Goal: Contribute content: Contribute content

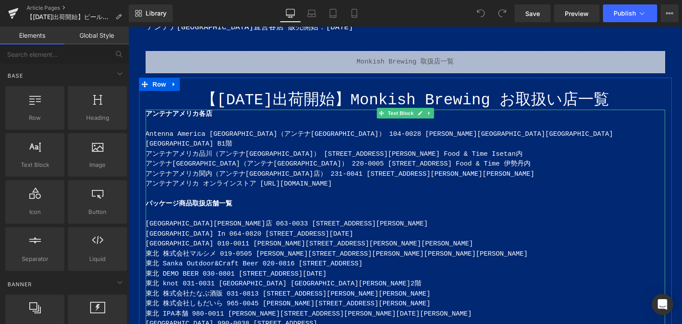
scroll to position [622, 0]
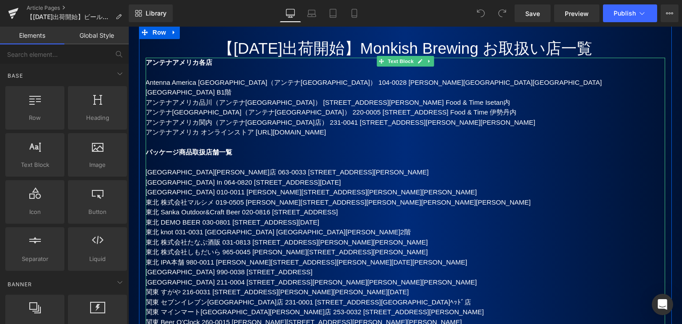
drag, startPoint x: 156, startPoint y: 147, endPoint x: 140, endPoint y: 150, distance: 16.3
click at [156, 167] on p "[GEOGRAPHIC_DATA][PERSON_NAME]店 063-0033 [STREET_ADDRESS][PERSON_NAME]" at bounding box center [406, 172] width 520 height 10
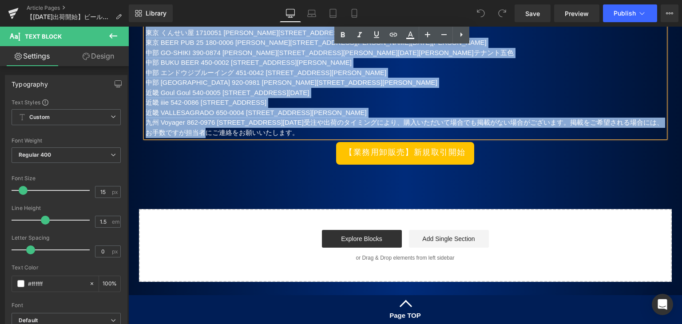
scroll to position [2008, 0]
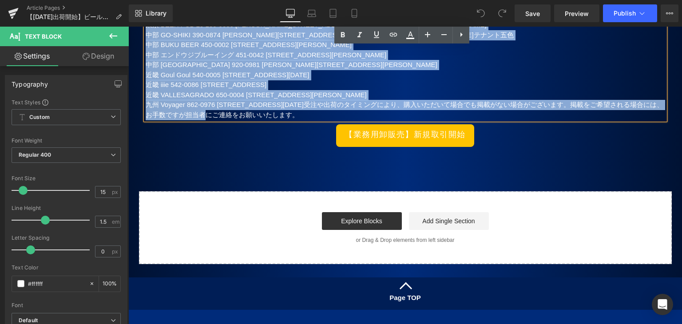
drag, startPoint x: 143, startPoint y: 147, endPoint x: 441, endPoint y: 50, distance: 313.6
paste div
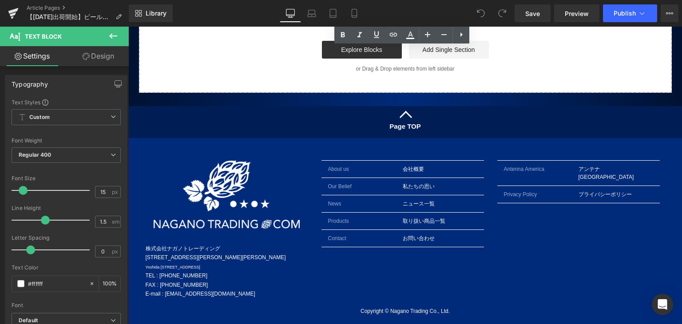
scroll to position [1199, 0]
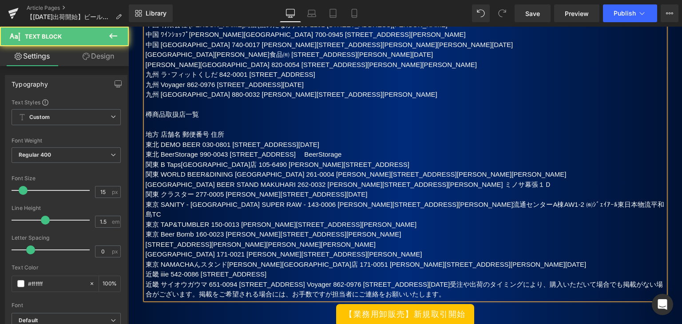
click at [600, 281] on span "近畿 サイオウガウマ 651-0094 [STREET_ADDRESS] Voyager 862-0976 [STREET_ADDRESS][DATE]受注や…" at bounding box center [405, 290] width 518 height 18
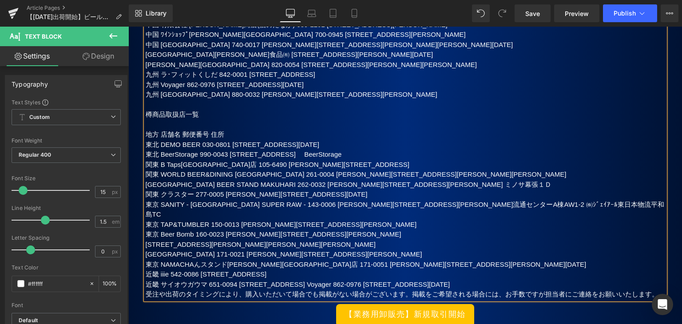
drag, startPoint x: 373, startPoint y: 218, endPoint x: 423, endPoint y: 286, distance: 85.2
click at [375, 281] on span "近畿 サイオウガウマ 651-0094 [STREET_ADDRESS] Voyager 862-0976 [STREET_ADDRESS][DATE]" at bounding box center [298, 285] width 305 height 8
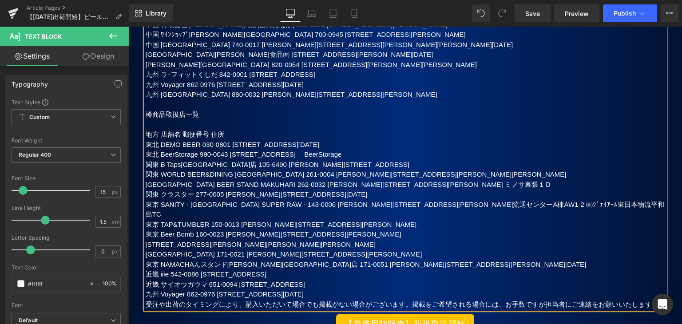
drag, startPoint x: 382, startPoint y: 231, endPoint x: 126, endPoint y: 229, distance: 256.3
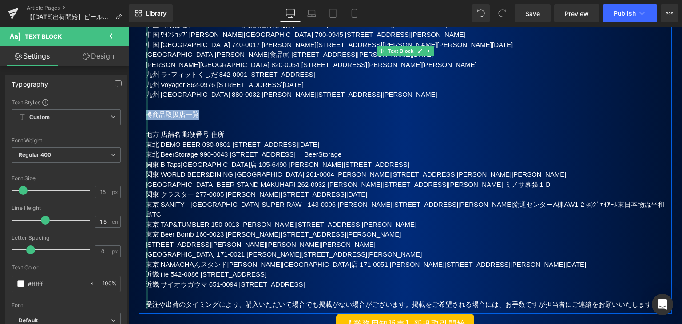
drag, startPoint x: 218, startPoint y: 56, endPoint x: 144, endPoint y: 57, distance: 73.7
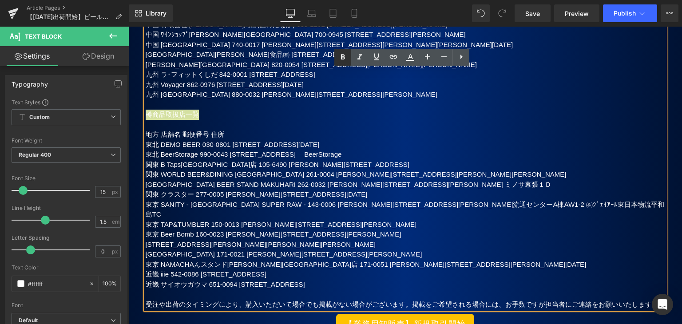
click at [343, 58] on icon at bounding box center [343, 57] width 11 height 11
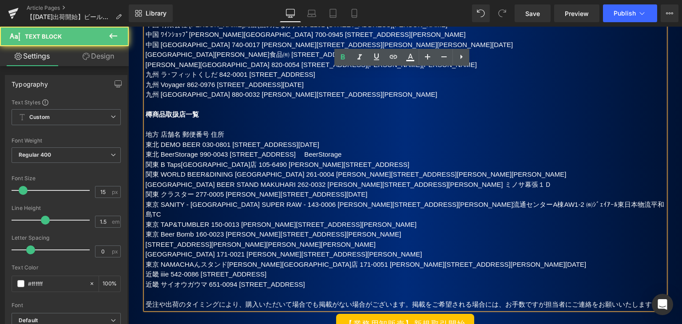
click at [338, 151] on span "東北 BeerStorage 990-0043 [STREET_ADDRESS]　 BeerStorage" at bounding box center [244, 155] width 196 height 8
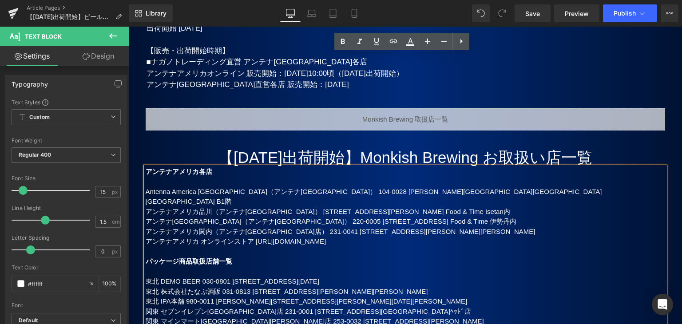
scroll to position [444, 0]
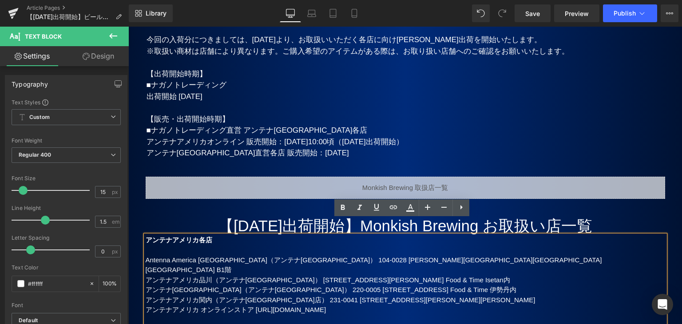
click at [262, 217] on h1 "【[DATE]出荷開始】Monkish Brewing お取扱い店一覧" at bounding box center [406, 226] width 520 height 19
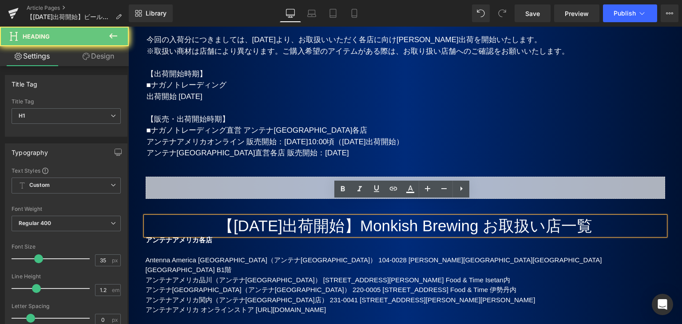
click at [265, 217] on h1 "【[DATE]出荷開始】Monkish Brewing お取扱い店一覧" at bounding box center [406, 226] width 520 height 19
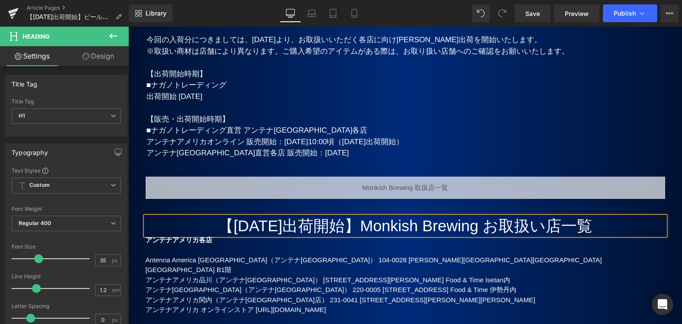
click at [376, 217] on h1 "【[DATE]出荷開始】Monkish Brewing お取扱い店一覧" at bounding box center [406, 226] width 520 height 19
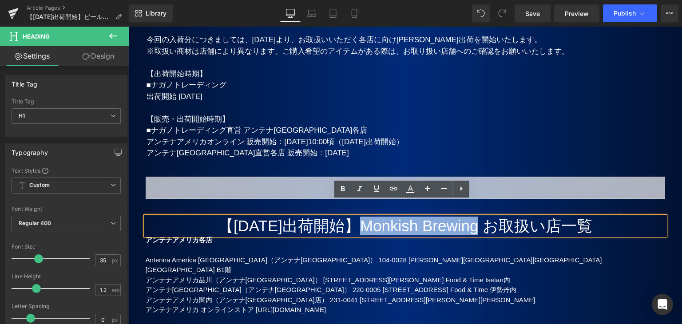
drag, startPoint x: 364, startPoint y: 208, endPoint x: 485, endPoint y: 214, distance: 121.8
click at [485, 217] on h1 "【[DATE]出荷開始】Monkish Brewing お取扱い店一覧" at bounding box center [406, 226] width 520 height 19
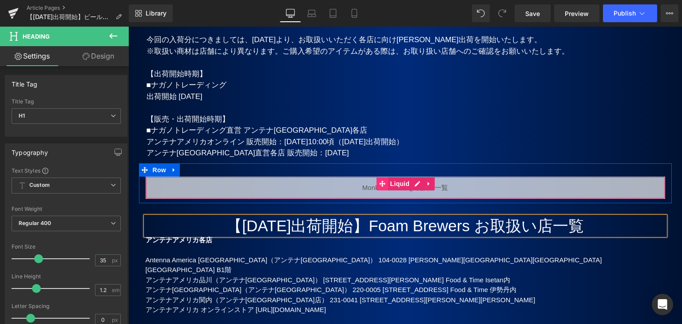
click at [379, 180] on icon at bounding box center [382, 183] width 6 height 7
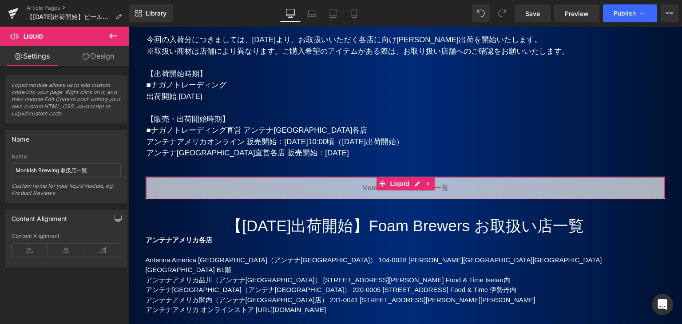
drag, startPoint x: 59, startPoint y: 170, endPoint x: 2, endPoint y: 171, distance: 56.9
click at [2, 171] on div "Name Monkish Brewing 取扱店一覧 Name Monkish Brewing 取扱店一覧 Custom name for your liqu…" at bounding box center [66, 162] width 133 height 79
type input "Foam Brewers 取扱店一覧"
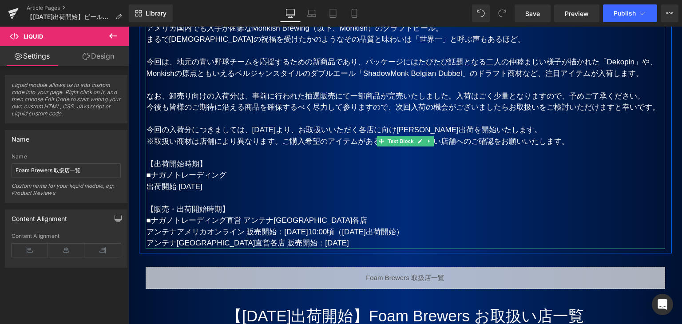
scroll to position [400, 0]
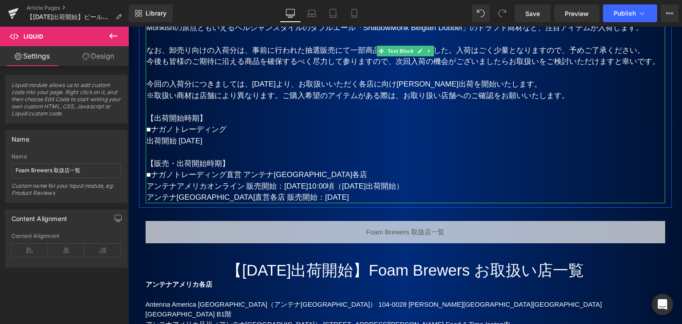
click at [329, 181] on p "アンテナアメリカオンライン 販売開始：[DATE]10:00頃（[DATE]出荷開始）" at bounding box center [406, 187] width 519 height 12
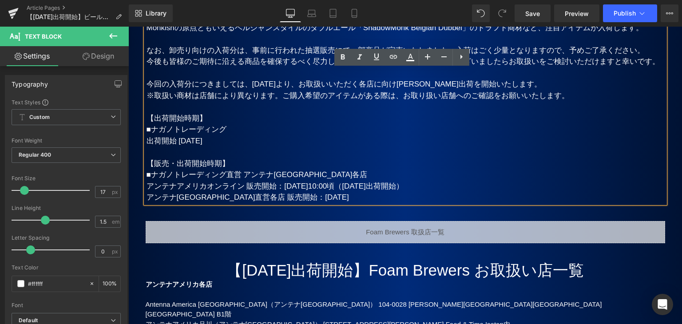
click at [329, 181] on p "アンテナアメリカオンライン 販売開始：[DATE]10:00頃（[DATE]出荷開始）" at bounding box center [406, 187] width 519 height 12
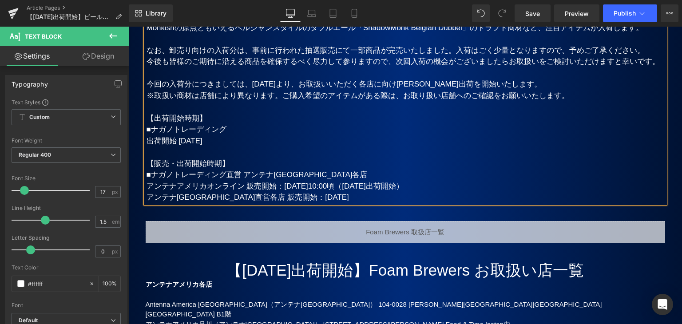
click at [203, 137] on span "出荷開始 [DATE]" at bounding box center [175, 141] width 56 height 8
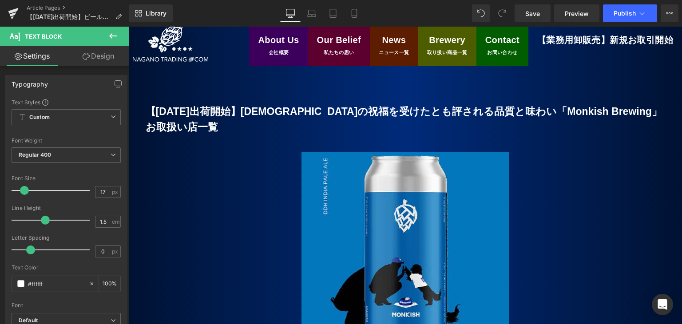
scroll to position [0, 0]
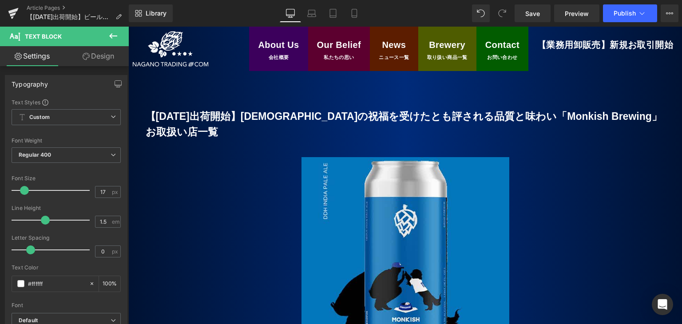
click at [183, 115] on b "【[DATE]出荷開始】[DEMOGRAPHIC_DATA]の祝福を受けたとも評される品質と味わい「Monkish Brewing」お取扱い店一覧" at bounding box center [404, 124] width 517 height 27
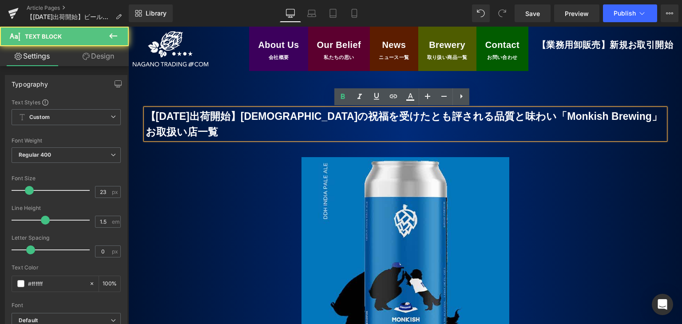
click at [182, 116] on b "【[DATE]出荷開始】[DEMOGRAPHIC_DATA]の祝福を受けたとも評される品質と味わい「Monkish Brewing」お取扱い店一覧" at bounding box center [404, 124] width 517 height 27
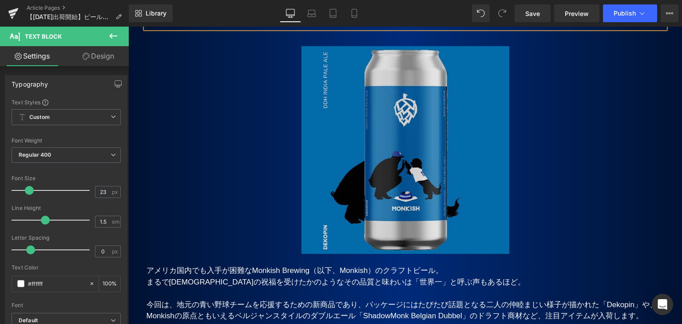
scroll to position [133, 0]
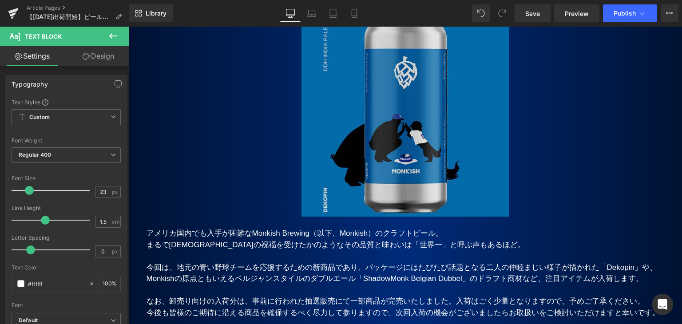
click at [387, 126] on img at bounding box center [406, 113] width 208 height 208
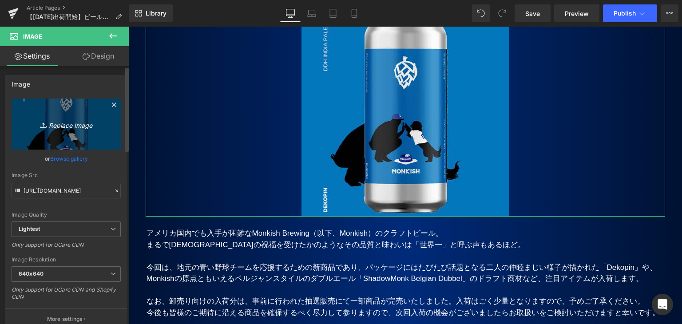
click at [61, 126] on icon "Replace Image" at bounding box center [66, 124] width 71 height 11
type input "C:\fakepath\Foam17.jpg"
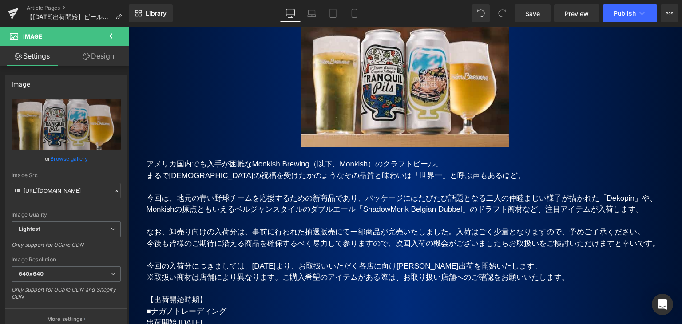
type input "[URL][DOMAIN_NAME]"
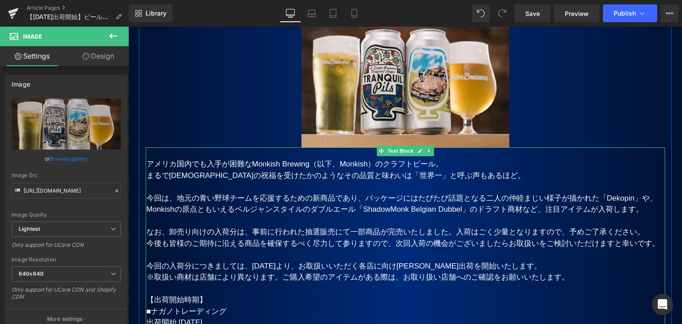
click at [170, 171] on span "まるで[DEMOGRAPHIC_DATA]の祝福を受けたかのようなその品質と味わいは「世界一」と呼ぶ声もあるほど。" at bounding box center [336, 175] width 379 height 8
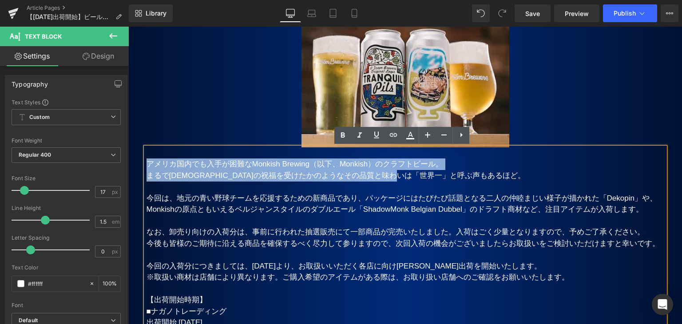
drag, startPoint x: 145, startPoint y: 162, endPoint x: 457, endPoint y: 172, distance: 312.8
click at [457, 172] on div "アメリカ国内でも入手が困難なMonkish Brewing（以下、Monkish）のクラフトビール。 まるで[DEMOGRAPHIC_DATA]の祝福を受けた…" at bounding box center [406, 266] width 520 height 238
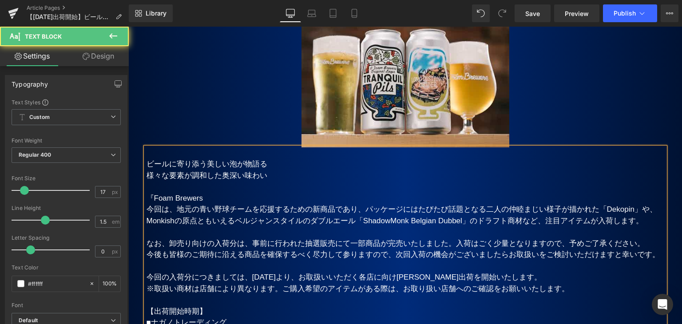
click at [147, 174] on p "様々な要素が調和した奥深い味わい" at bounding box center [406, 176] width 519 height 12
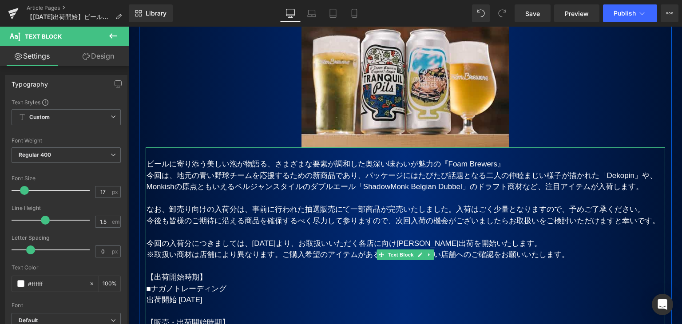
click at [153, 182] on span "今回は、地元の青い野球チームを応援するための新商品であり、パッケージにはたびたび話題となる二人の仲睦まじい様子が描かれた「Dekopin」や、Monkishの…" at bounding box center [402, 181] width 511 height 20
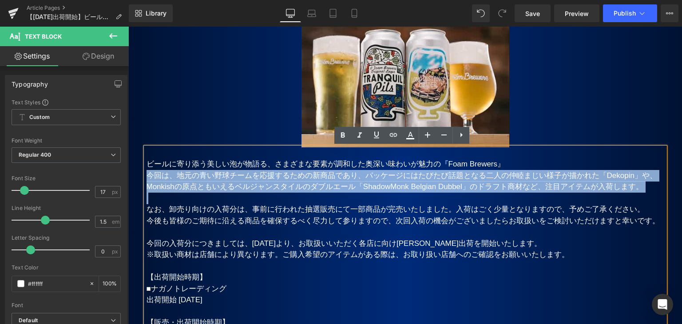
drag, startPoint x: 144, startPoint y: 176, endPoint x: 244, endPoint y: 203, distance: 103.5
click at [244, 203] on div "ビールに寄り添う美しい泡が物語る、さまざま な要素が調和した奥深い味わいが魅力の 『Foam Brewers』 今回は、地元の青い野球チームを応援するための新…" at bounding box center [406, 254] width 520 height 215
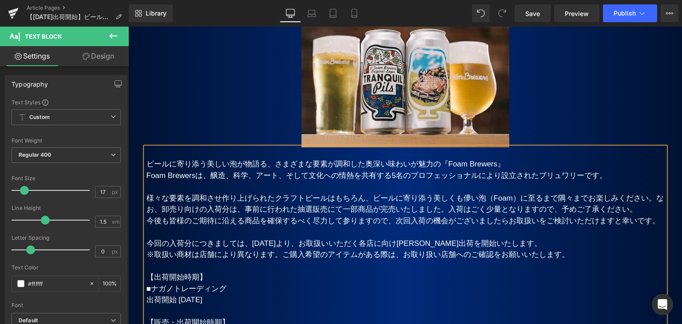
drag, startPoint x: 210, startPoint y: 175, endPoint x: 308, endPoint y: 254, distance: 126.0
click at [211, 175] on p "Foam Brewersは、醸造、科学、アート、そして文化への情熱を共有する5名のプロフェッショナルにより設立されたブリュワリーです。" at bounding box center [406, 176] width 519 height 12
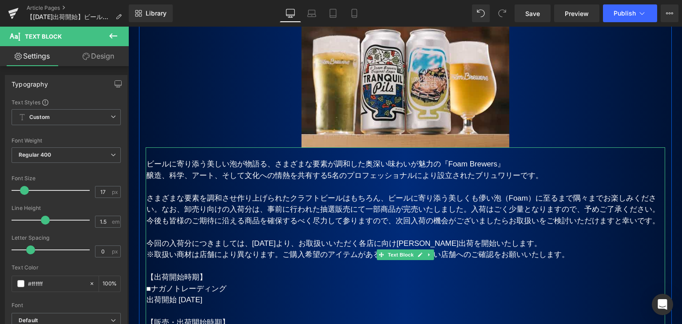
click at [156, 209] on p "さまざまな要素を調和させ作り上げられたクラフトビールはもちろん、ビールに寄り添う美しくも儚い泡（Foam）に至るまで隅々までお楽しみください。なお、卸売り向け…" at bounding box center [406, 204] width 519 height 23
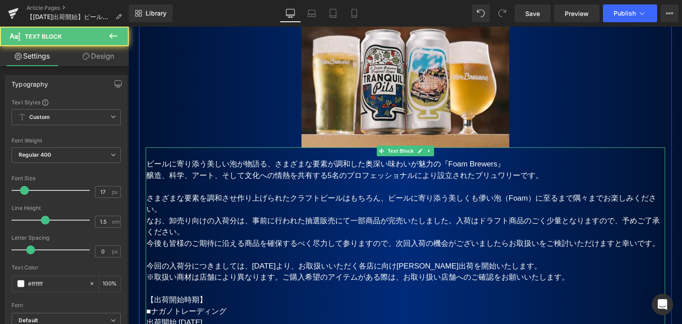
click at [295, 266] on span "今回の入荷分につきましては、[DATE]より、お取扱いいただく各店に向け[PERSON_NAME]出荷を開始いたします。" at bounding box center [344, 266] width 395 height 8
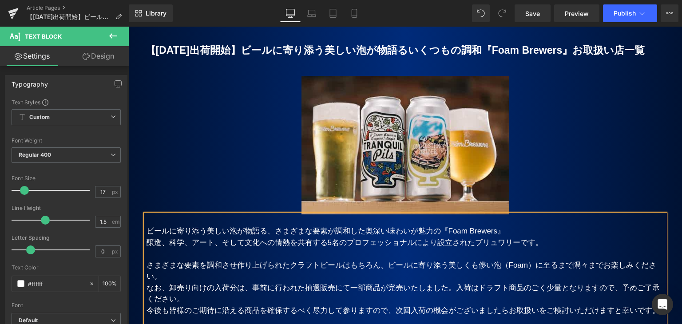
scroll to position [89, 0]
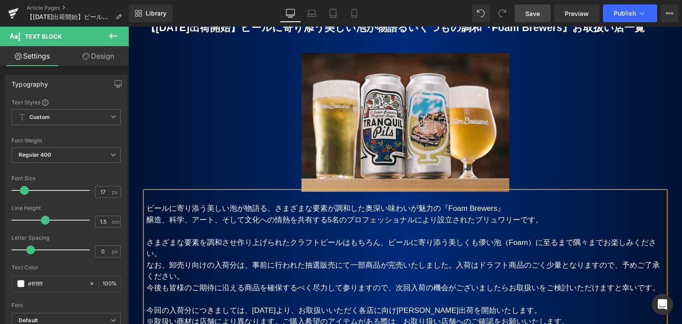
click at [535, 15] on span "Save" at bounding box center [532, 13] width 15 height 9
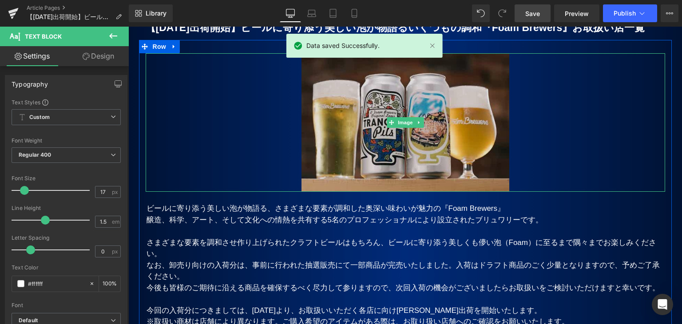
click at [393, 143] on img at bounding box center [406, 122] width 208 height 139
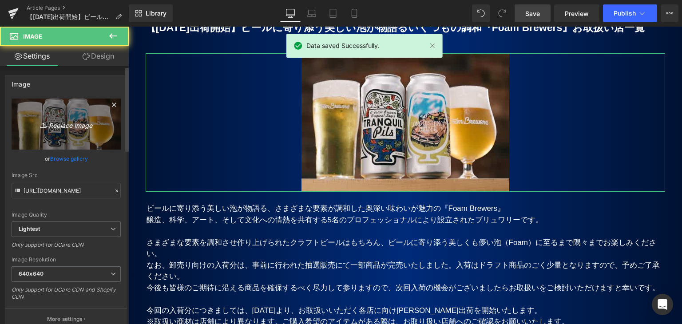
click at [53, 122] on icon "Replace Image" at bounding box center [66, 124] width 71 height 11
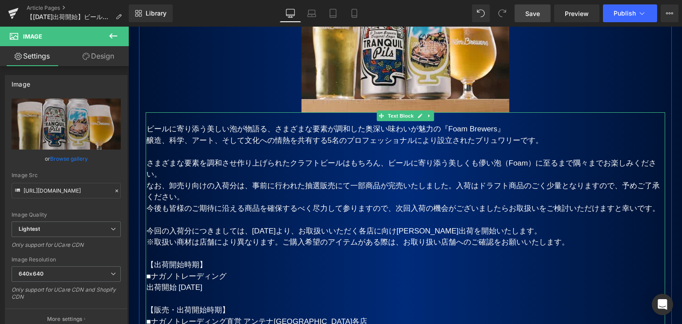
scroll to position [178, 0]
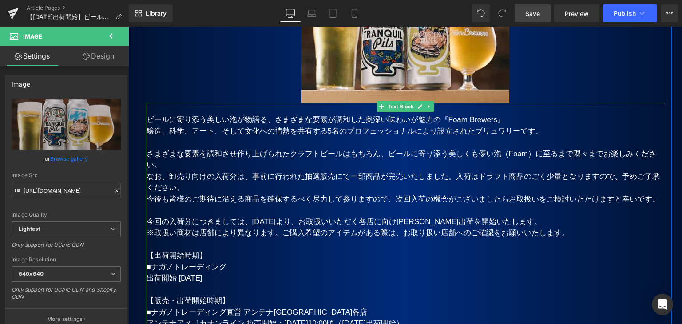
drag, startPoint x: 158, startPoint y: 145, endPoint x: 175, endPoint y: 149, distance: 17.5
click at [158, 145] on p at bounding box center [406, 143] width 519 height 12
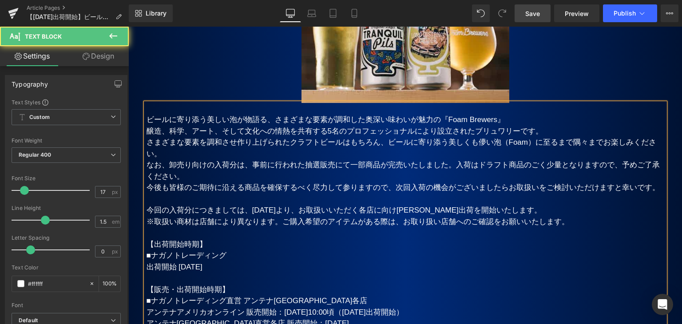
click at [309, 118] on span "な要素が調和した奥深い味わいが魅力の" at bounding box center [373, 119] width 136 height 8
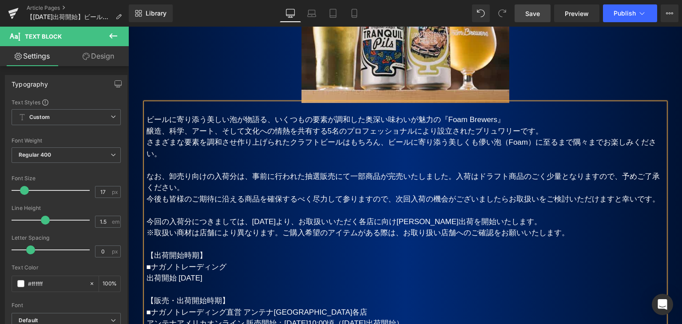
click at [187, 153] on p "さまざまな要素を調和させ作り上げられたクラフトビールはもちろん、ビールに寄り添う美しくも儚い泡（Foam）に至るまで隅々までお楽しみください。" at bounding box center [406, 148] width 519 height 23
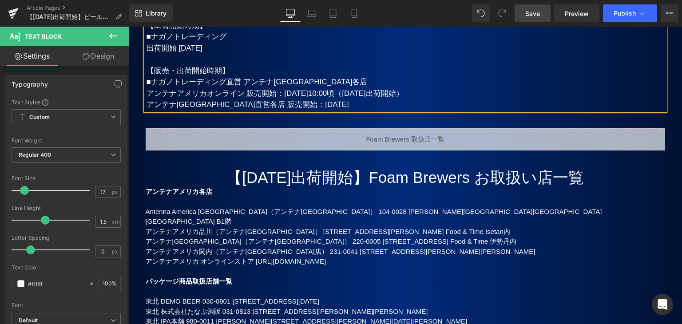
scroll to position [489, 0]
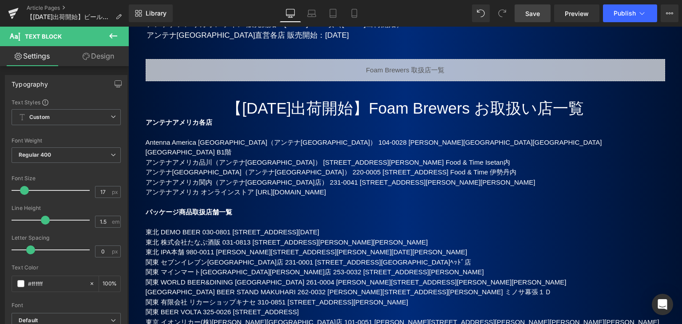
click at [527, 11] on span "Save" at bounding box center [532, 13] width 15 height 9
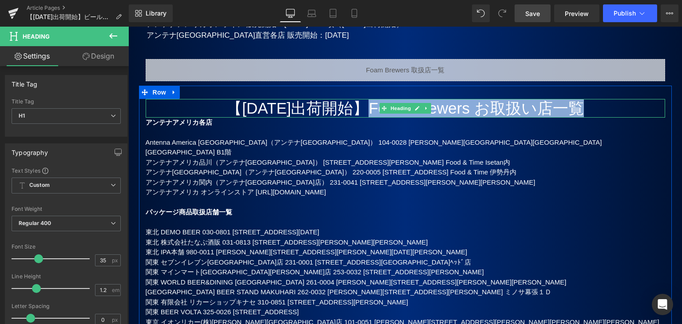
drag, startPoint x: 367, startPoint y: 106, endPoint x: 593, endPoint y: 105, distance: 225.6
click at [593, 105] on h1 "【[DATE]出荷開始】Foam Brewers お取扱い店一覧" at bounding box center [406, 108] width 520 height 19
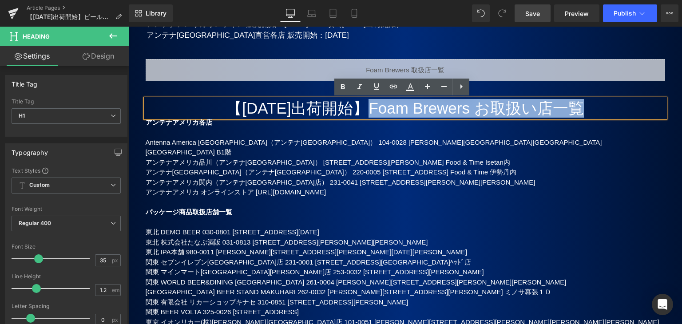
copy h1 "Foam Brewers お取扱い店一覧"
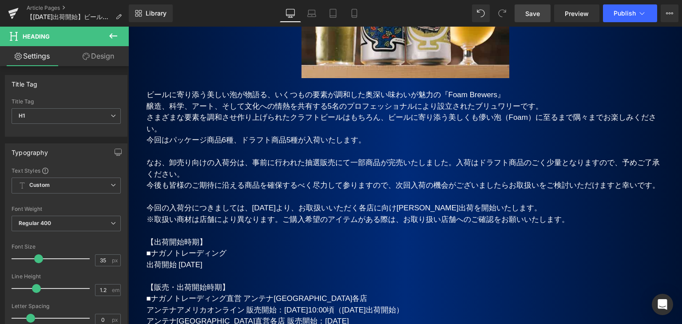
scroll to position [178, 0]
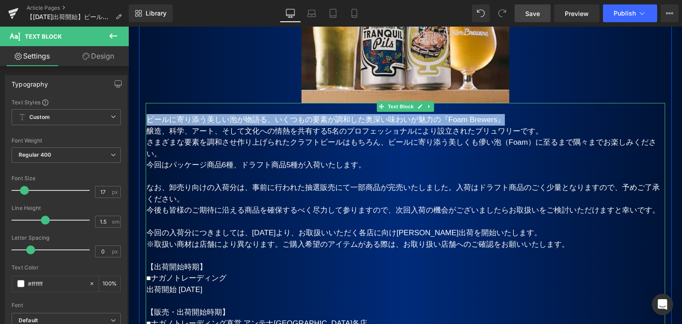
drag, startPoint x: 145, startPoint y: 120, endPoint x: 513, endPoint y: 122, distance: 368.2
click at [513, 122] on p "ビールに寄り添う美しい泡が物語る、いくつもの 要素が調和した奥深い味わいが魅力の 『Foam Brewers』" at bounding box center [406, 120] width 519 height 12
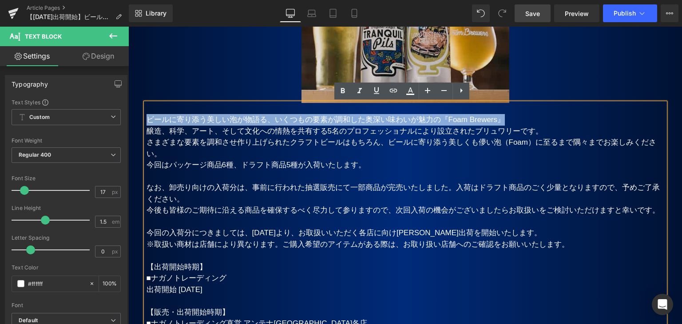
copy p "ビールに寄り添う美しい泡が物語る、いくつもの 要素が調和した奥深い味わいが魅力の 『Foam Brewers』"
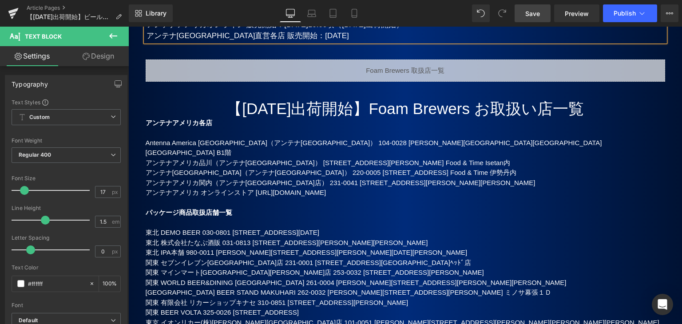
scroll to position [489, 0]
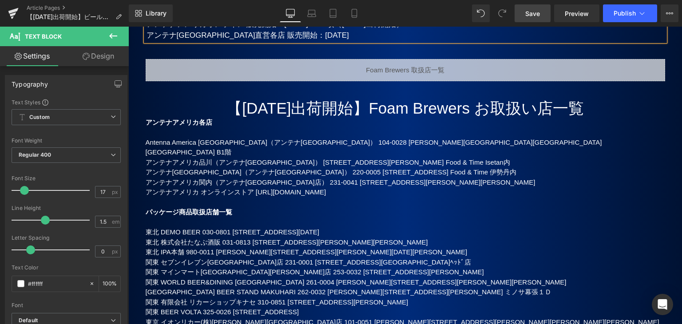
click at [330, 70] on div "Liquid" at bounding box center [406, 70] width 520 height 22
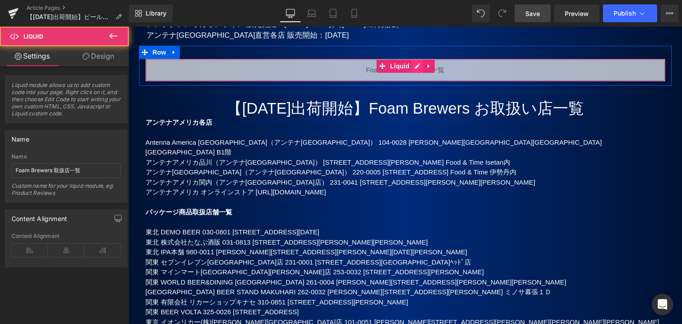
click at [415, 66] on link at bounding box center [418, 66] width 12 height 13
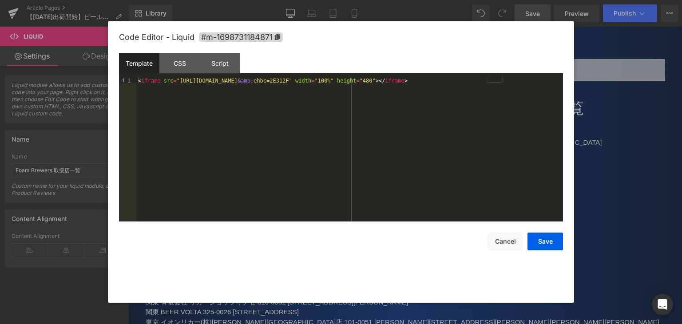
click at [533, 80] on div "< iframe src = "[URL][DOMAIN_NAME] &amp; ehbc=2E312F" width = "100%" height = "…" at bounding box center [349, 155] width 427 height 155
drag, startPoint x: 432, startPoint y: 79, endPoint x: 441, endPoint y: 80, distance: 9.0
click at [441, 80] on div "< iframe src = "[URL][DOMAIN_NAME] &amp; ehbc=2E312F" width = "100%" height = "…" at bounding box center [349, 155] width 427 height 155
drag, startPoint x: 420, startPoint y: 85, endPoint x: 428, endPoint y: 87, distance: 7.7
click at [428, 87] on div "< iframe src = "[URL][DOMAIN_NAME] &amp; ehbc=2E312F" width = "100%" height = "…" at bounding box center [349, 155] width 427 height 155
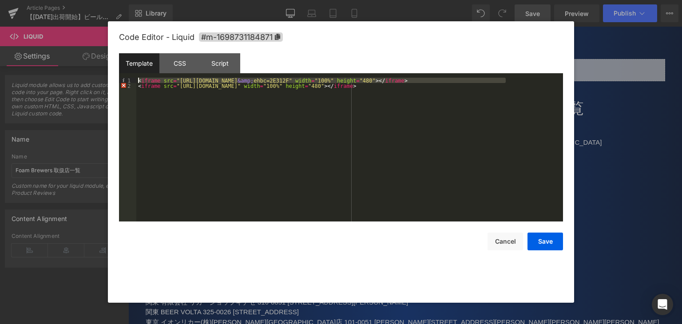
drag, startPoint x: 510, startPoint y: 81, endPoint x: 133, endPoint y: 77, distance: 377.1
click at [133, 77] on div "Template CSS Script Data 1 2 < iframe src = "[URL][DOMAIN_NAME] &amp; ehbc=2E31…" at bounding box center [341, 137] width 444 height 168
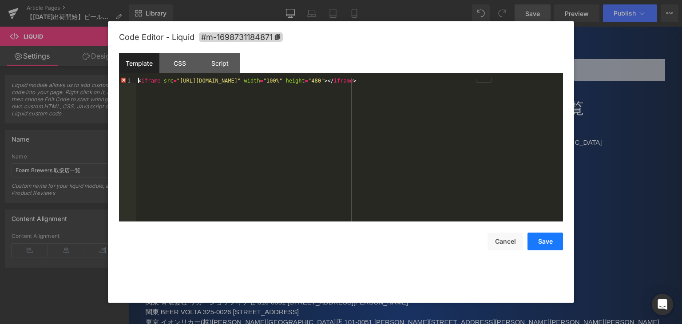
click at [548, 239] on button "Save" at bounding box center [546, 242] width 36 height 18
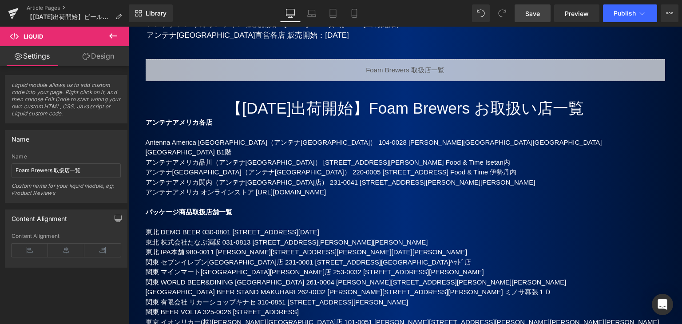
click at [536, 16] on span "Save" at bounding box center [532, 13] width 15 height 9
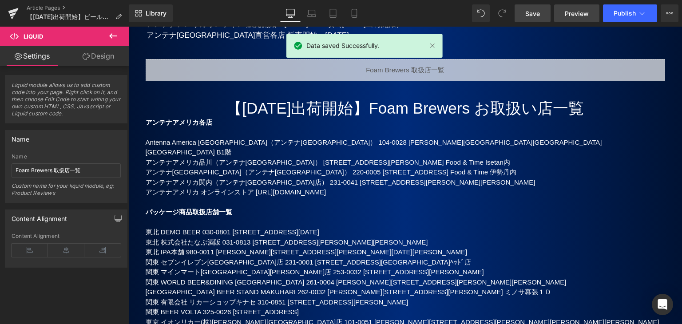
click at [580, 11] on span "Preview" at bounding box center [577, 13] width 24 height 9
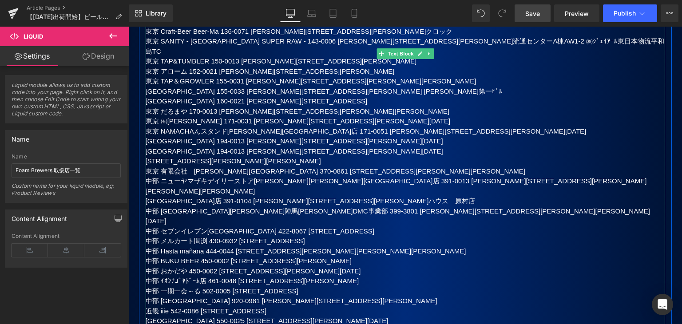
scroll to position [844, 0]
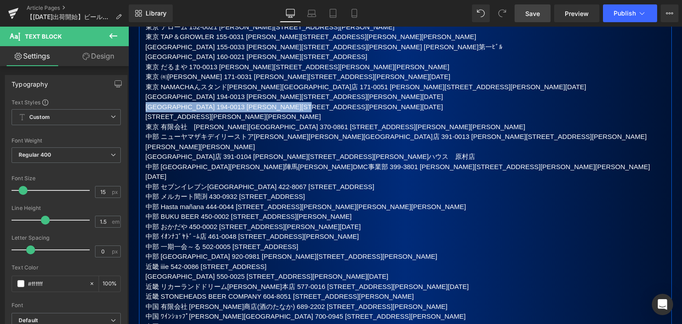
drag, startPoint x: 385, startPoint y: 87, endPoint x: 138, endPoint y: 86, distance: 247.8
click at [139, 86] on div "【[DATE]出荷開始】Foam Brewers お取扱い店一覧 Heading [GEOGRAPHIC_DATA][GEOGRAPHIC_DATA]各店 […" at bounding box center [405, 168] width 533 height 848
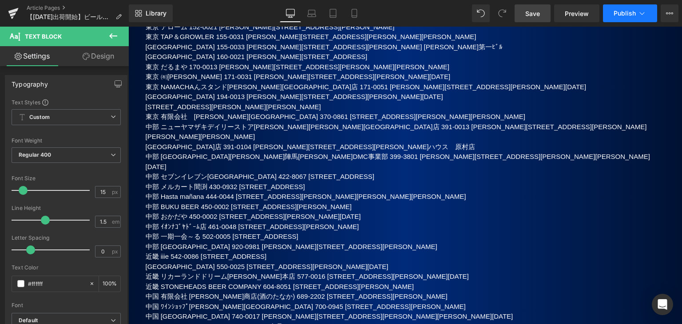
click at [625, 10] on span "Publish" at bounding box center [625, 13] width 22 height 7
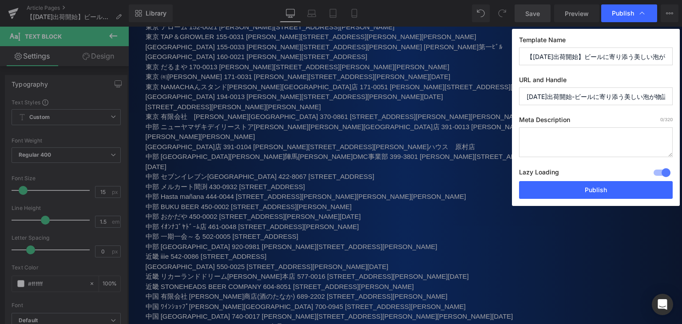
click at [564, 97] on input "[DATE]出荷開始-ビールに寄り添う美しい泡が物語るいくつもの調和-foam-brewers-取扱い店一覧" at bounding box center [596, 96] width 154 height 18
drag, startPoint x: 624, startPoint y: 95, endPoint x: 429, endPoint y: 107, distance: 194.5
click at [429, 107] on div "Publish Template Name 【[DATE]出荷開始】ビールに寄り添う美しい泡が物語るいくつもの調和「Foam Brewers」取扱い店一覧 U…" at bounding box center [341, 162] width 682 height 324
type input "foam-brewers-dealer"
click at [536, 135] on textarea at bounding box center [596, 142] width 154 height 30
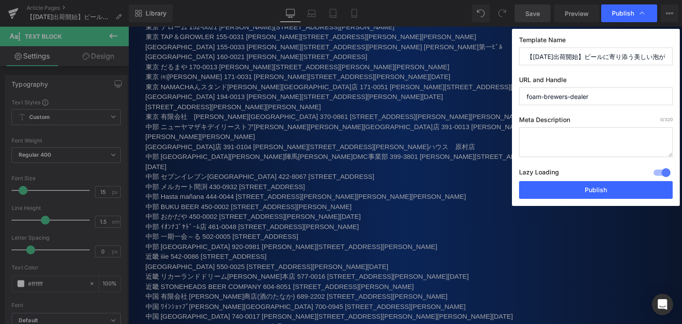
paste textarea "ビールに寄り添う美しい泡が物語る、いくつもの要素が調和した奥深い味わいが魅力の『Foam Brewers』"
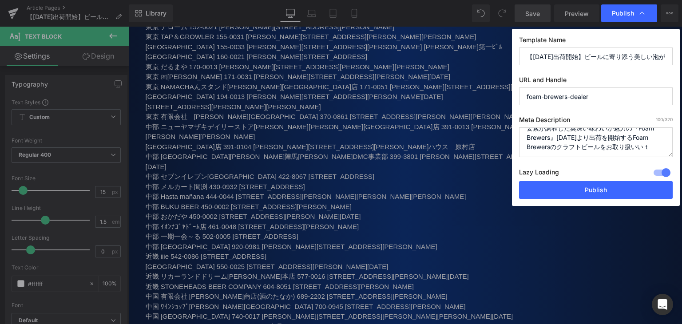
scroll to position [21, 0]
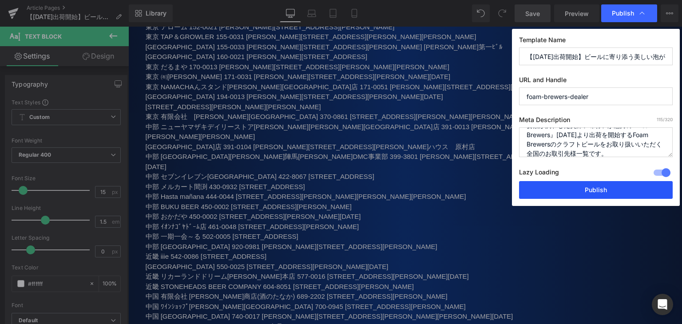
type textarea "ビールに寄り添う美しい泡が物語る、いくつもの要素が調和した奥深い味わいが魅力の『Foam Brewers』[DATE]より出荷を開始するFoam Brewer…"
click at [571, 191] on button "Publish" at bounding box center [596, 190] width 154 height 18
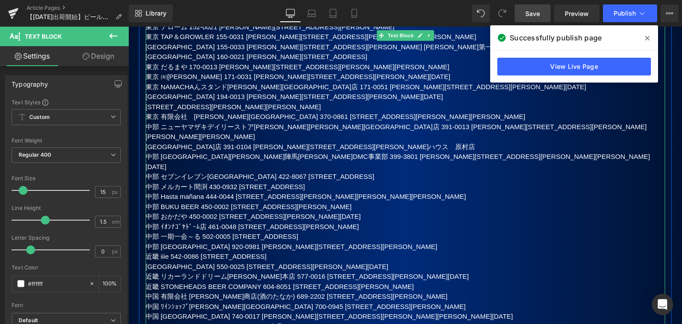
click at [370, 182] on p "中部 メルカート間渕 430-0932 [STREET_ADDRESS]" at bounding box center [406, 187] width 520 height 10
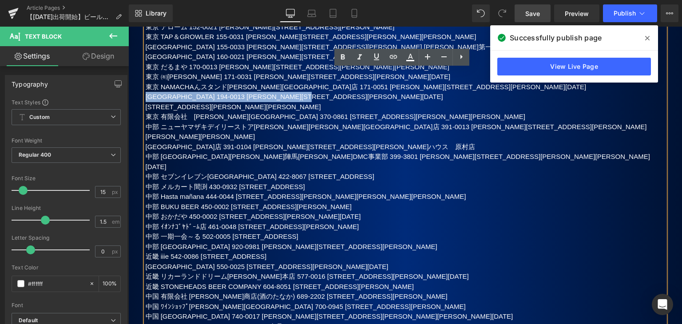
drag, startPoint x: 384, startPoint y: 75, endPoint x: 143, endPoint y: 77, distance: 240.7
click at [146, 92] on p "[GEOGRAPHIC_DATA] 194-0013 [PERSON_NAME][STREET_ADDRESS][PERSON_NAME][DATE]" at bounding box center [406, 97] width 520 height 10
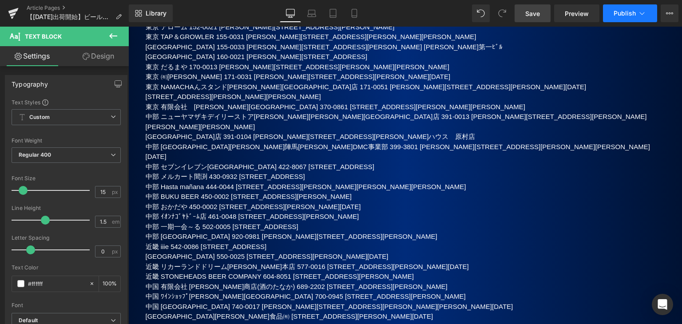
click at [621, 16] on span "Publish" at bounding box center [625, 13] width 22 height 7
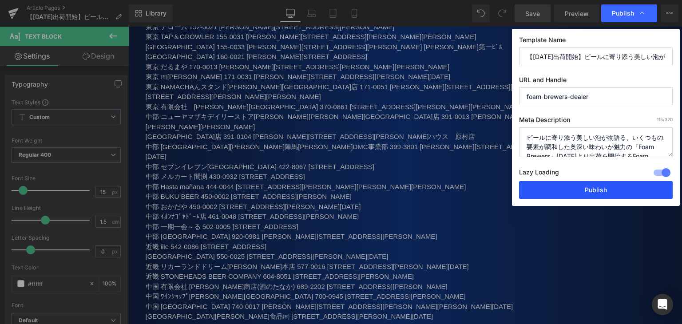
click at [590, 190] on button "Publish" at bounding box center [596, 190] width 154 height 18
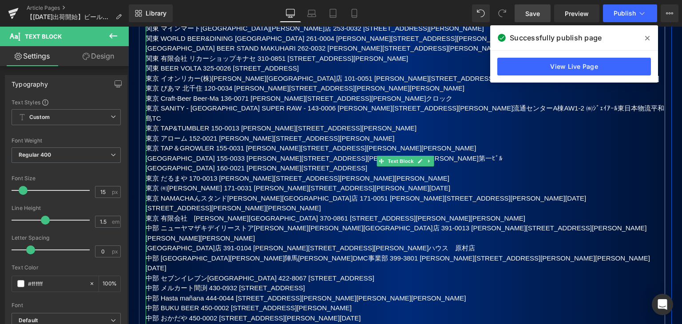
scroll to position [888, 0]
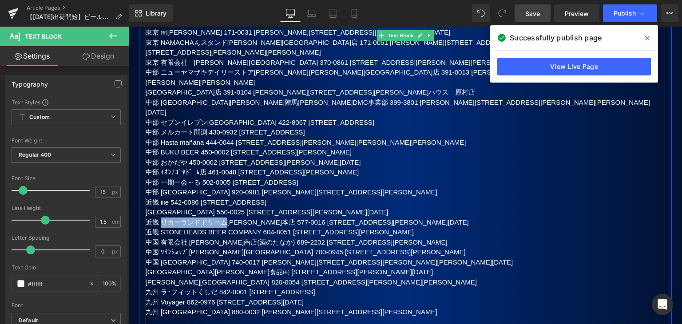
drag, startPoint x: 159, startPoint y: 180, endPoint x: 221, endPoint y: 185, distance: 61.5
click at [221, 218] on p "近畿 リカーランドドリーム[PERSON_NAME]本店 577-0016 [STREET_ADDRESS][PERSON_NAME][DATE]" at bounding box center [406, 223] width 520 height 10
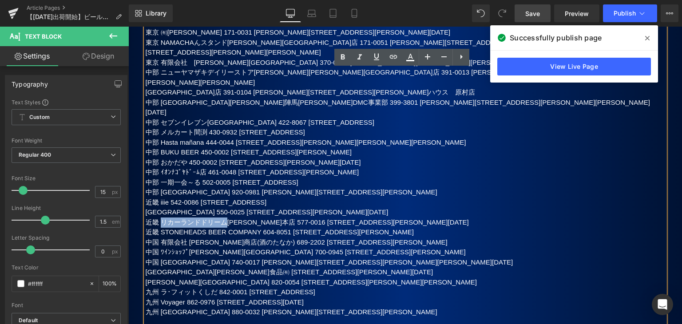
copy p "リカーランドドリーム"
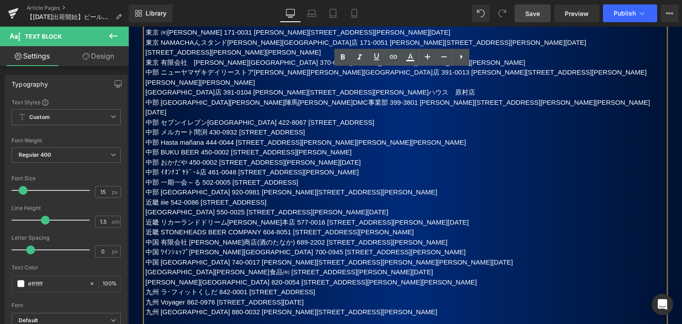
click at [230, 227] on p "近畿 STONEHEADS BEER COMPANY 604-8051 [STREET_ADDRESS][PERSON_NAME]" at bounding box center [406, 232] width 520 height 10
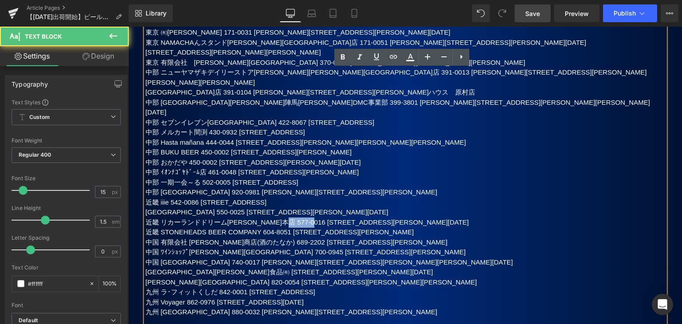
drag, startPoint x: 289, startPoint y: 182, endPoint x: 334, endPoint y: 183, distance: 45.8
click at [334, 218] on p "近畿 リカーランドドリーム[PERSON_NAME]本店 577-0016 [STREET_ADDRESS][PERSON_NAME][DATE]" at bounding box center [406, 223] width 520 height 10
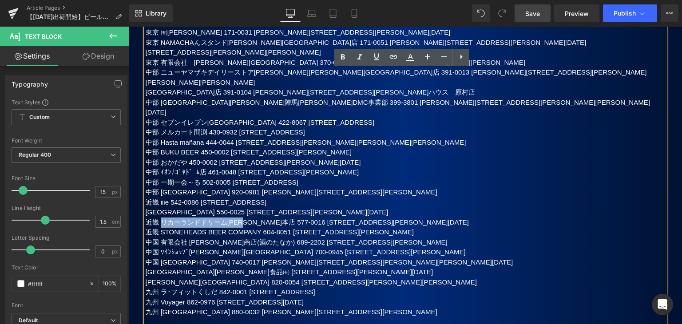
drag, startPoint x: 159, startPoint y: 182, endPoint x: 251, endPoint y: 184, distance: 92.4
click at [251, 218] on p "近畿 リカーランドドリーム[PERSON_NAME]本店 577-0016 [STREET_ADDRESS][PERSON_NAME][DATE]" at bounding box center [406, 223] width 520 height 10
copy p "リカーランドドリーム[PERSON_NAME]本店"
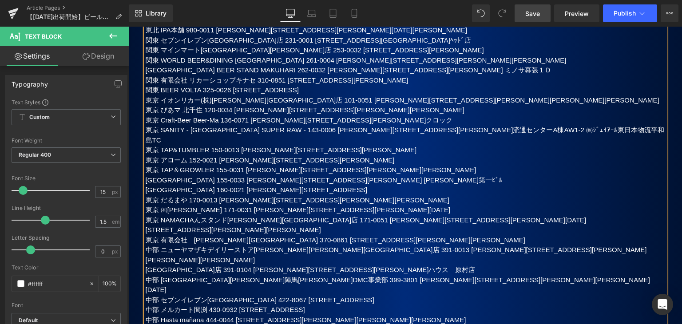
scroll to position [755, 0]
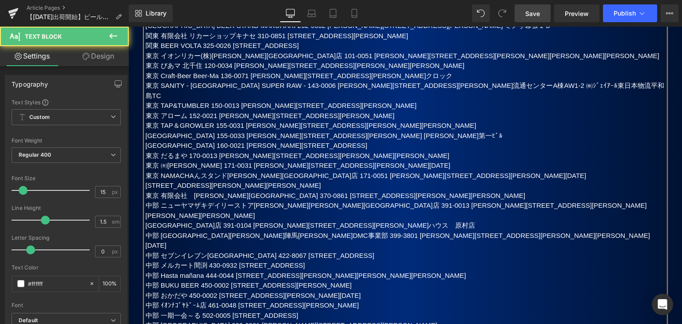
click at [358, 191] on p "東京 有限会社　[PERSON_NAME][GEOGRAPHIC_DATA] 370-0861 [STREET_ADDRESS][PERSON_NAME][P…" at bounding box center [406, 196] width 520 height 10
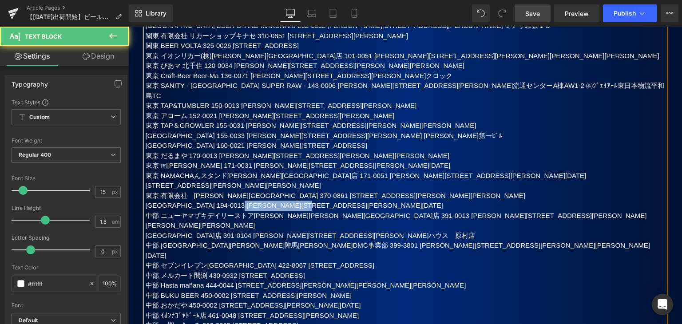
drag, startPoint x: 283, startPoint y: 186, endPoint x: 373, endPoint y: 185, distance: 89.3
click at [373, 201] on p "[GEOGRAPHIC_DATA] 194-0013 [PERSON_NAME][STREET_ADDRESS][PERSON_NAME][DATE]" at bounding box center [406, 206] width 520 height 10
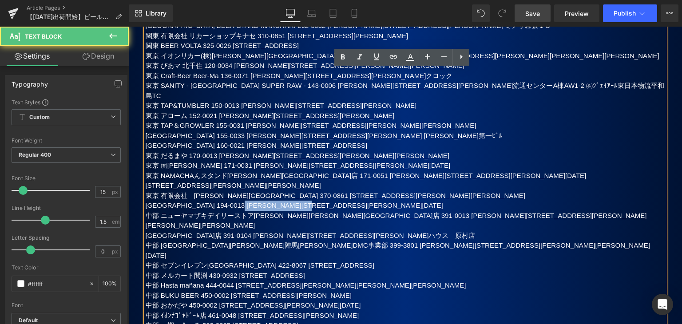
copy p "[PERSON_NAME][STREET_ADDRESS][PERSON_NAME][DATE]"
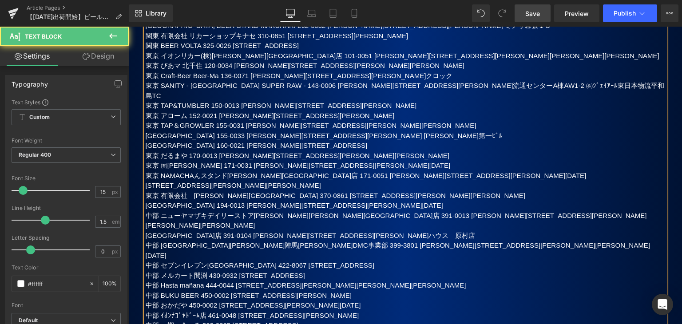
click at [398, 191] on p "東京 有限会社　[PERSON_NAME][GEOGRAPHIC_DATA] 370-0861 [STREET_ADDRESS][PERSON_NAME][P…" at bounding box center [406, 196] width 520 height 10
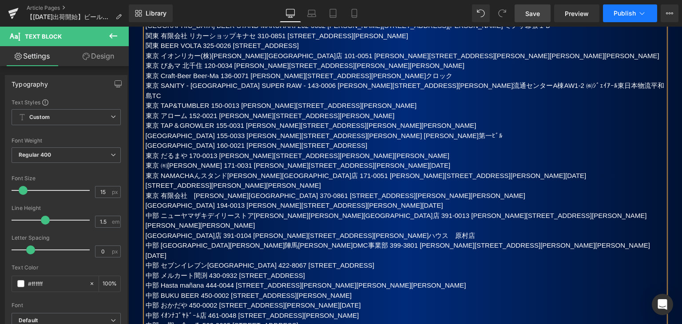
click at [623, 18] on button "Publish" at bounding box center [630, 13] width 54 height 18
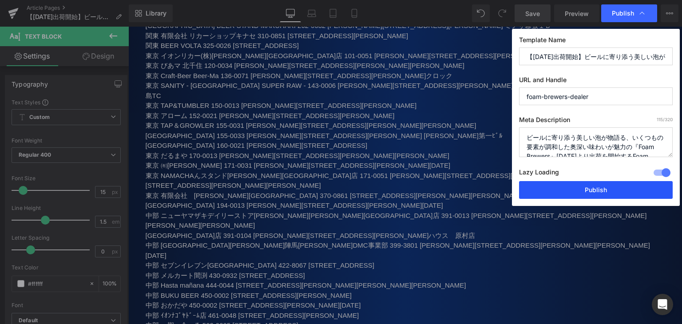
click at [578, 192] on button "Publish" at bounding box center [596, 190] width 154 height 18
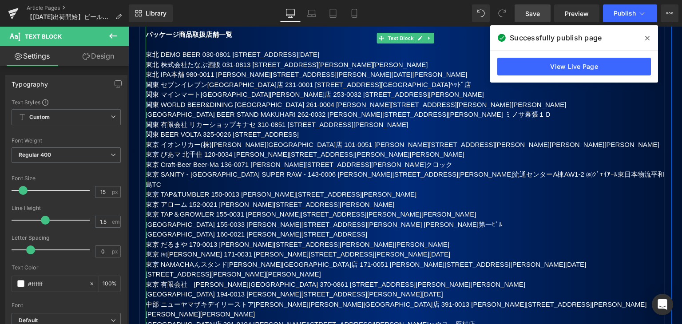
scroll to position [711, 0]
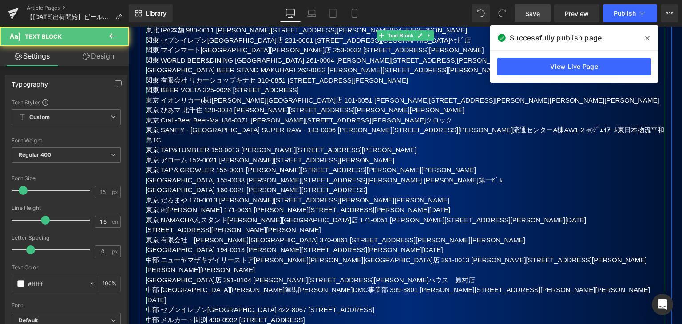
click at [421, 205] on p "東京 ㈲[PERSON_NAME] 171-0031 [PERSON_NAME][STREET_ADDRESS][PERSON_NAME][DATE]" at bounding box center [406, 210] width 520 height 10
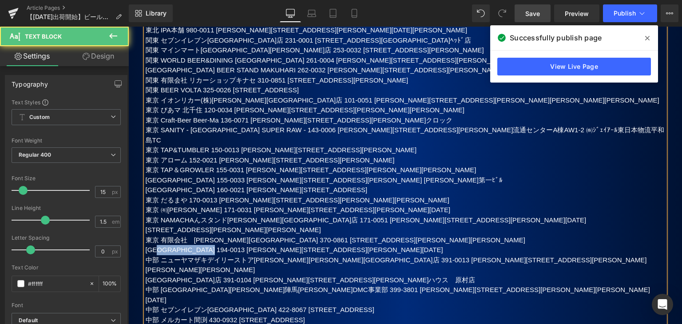
drag, startPoint x: 158, startPoint y: 230, endPoint x: 249, endPoint y: 231, distance: 90.6
click at [249, 245] on p "[GEOGRAPHIC_DATA] 194-0013 [PERSON_NAME][STREET_ADDRESS][PERSON_NAME][DATE]" at bounding box center [406, 250] width 520 height 10
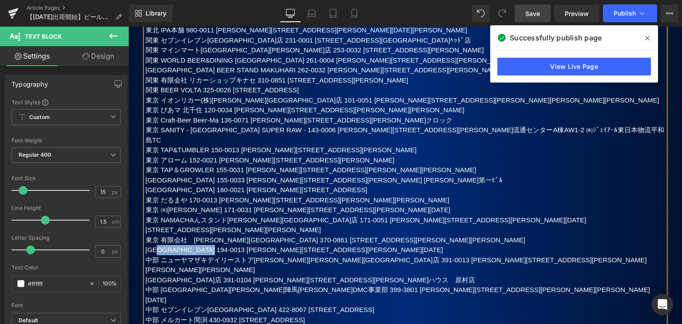
copy p "セブンイレブン[GEOGRAPHIC_DATA]"
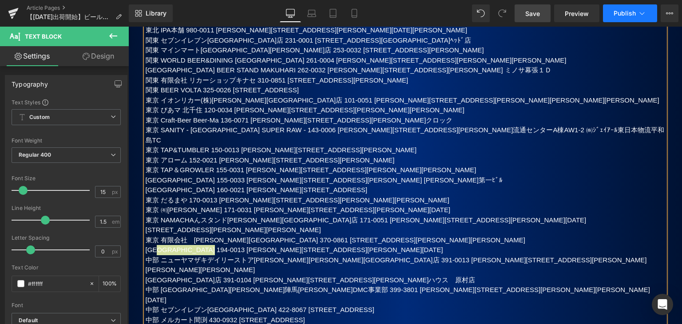
click at [622, 15] on span "Publish" at bounding box center [625, 13] width 22 height 7
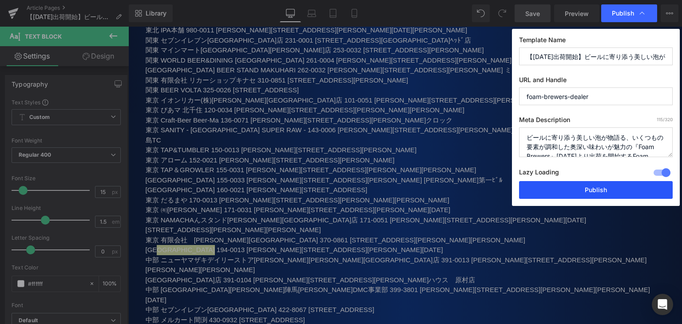
click at [560, 193] on button "Publish" at bounding box center [596, 190] width 154 height 18
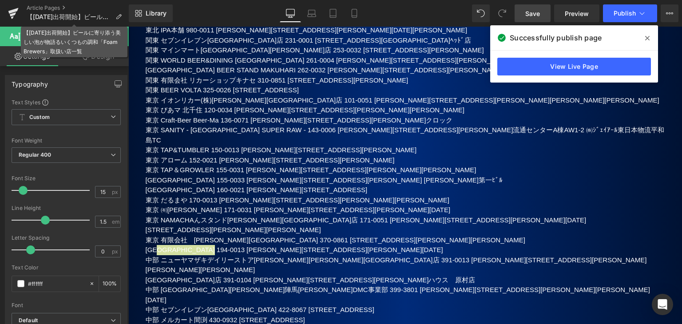
drag, startPoint x: 65, startPoint y: 15, endPoint x: 119, endPoint y: 36, distance: 58.0
click at [65, 15] on span "【[DATE]出荷開始】ビールに寄り添う美しい泡が物語るいくつもの調和「Foam Brewers」取扱い店一覧" at bounding box center [69, 16] width 85 height 7
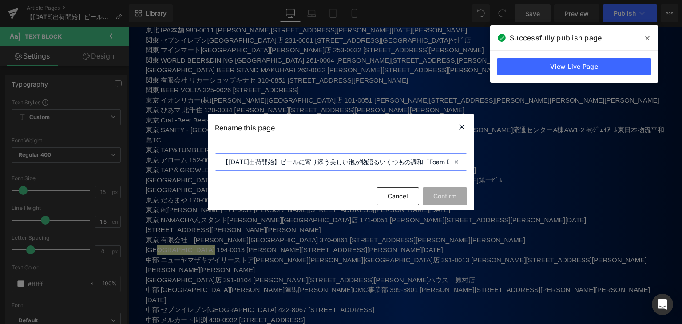
drag, startPoint x: 431, startPoint y: 160, endPoint x: 437, endPoint y: 166, distance: 7.9
click at [432, 160] on input "【[DATE]出荷開始】ビールに寄り添う美しい泡が物語るいくつもの調和「Foam Brewers」取扱い店一覧" at bounding box center [341, 162] width 252 height 18
type input "【[DATE]出荷開始】ビールに寄り添う美しい泡が物語るいくつもの調和『Foam Brewers』取扱い店一覧"
click at [443, 195] on button "Confirm" at bounding box center [445, 196] width 44 height 18
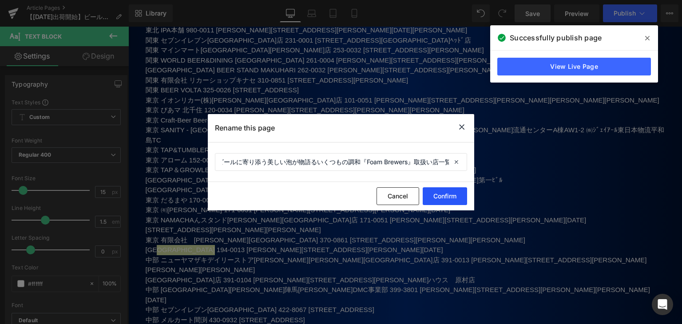
scroll to position [0, 0]
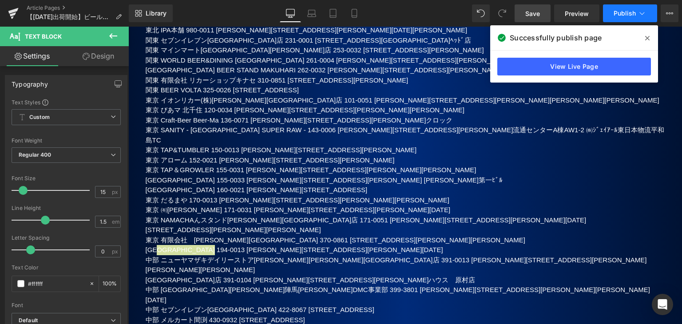
click at [636, 10] on span "Publish" at bounding box center [625, 13] width 22 height 7
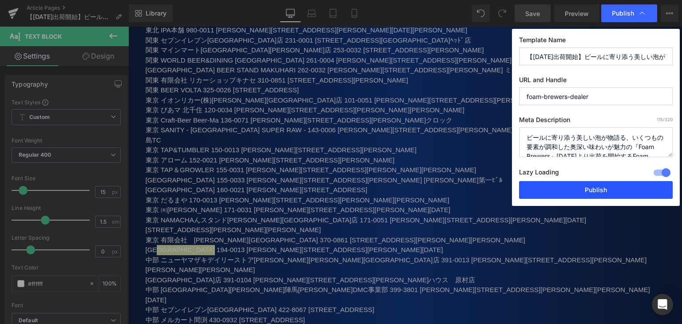
click at [571, 192] on button "Publish" at bounding box center [596, 190] width 154 height 18
